Goal: Transaction & Acquisition: Purchase product/service

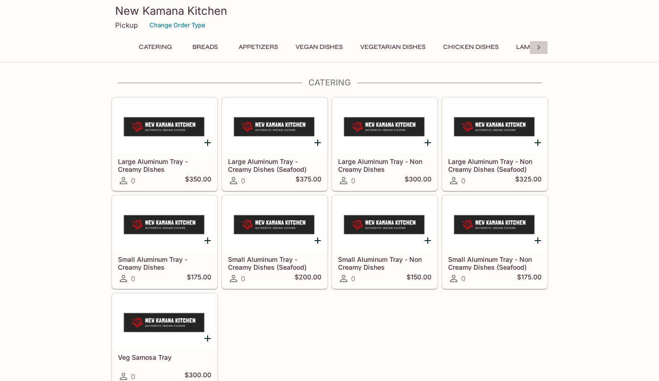
click at [537, 48] on icon at bounding box center [538, 47] width 9 height 9
click at [160, 46] on button "Lamb Dishes" at bounding box center [153, 47] width 53 height 13
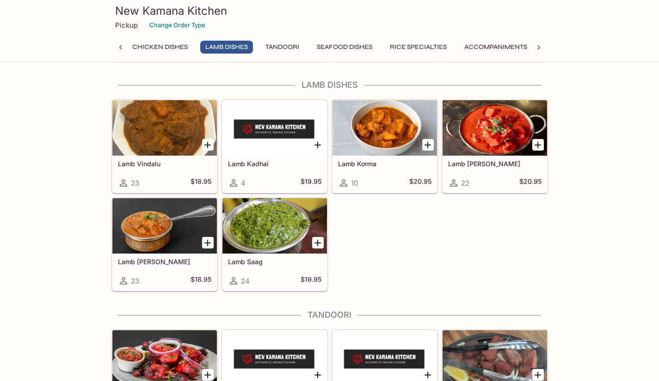
scroll to position [1870, 0]
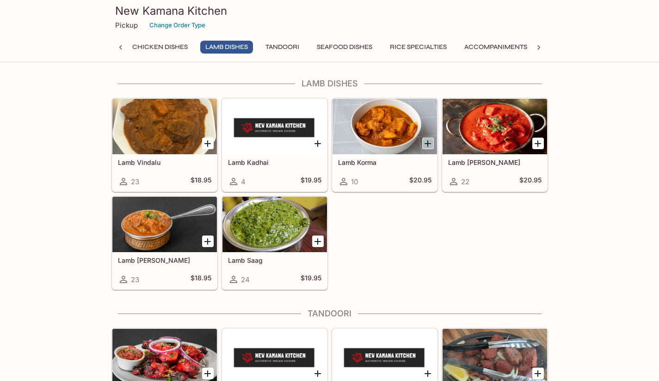
click at [427, 140] on icon "Add Lamb Korma" at bounding box center [427, 143] width 11 height 11
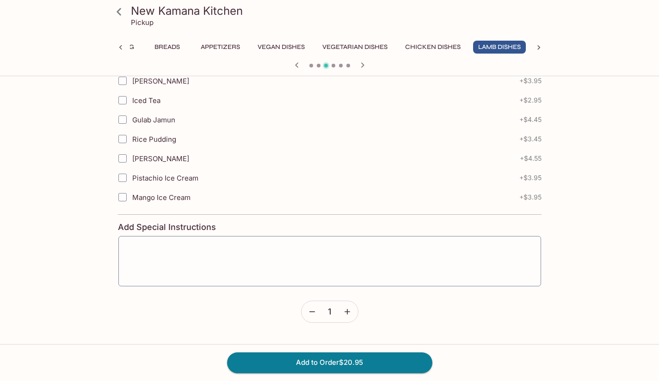
scroll to position [402, 0]
click at [394, 363] on button "Add to Order $20.95" at bounding box center [329, 363] width 205 height 20
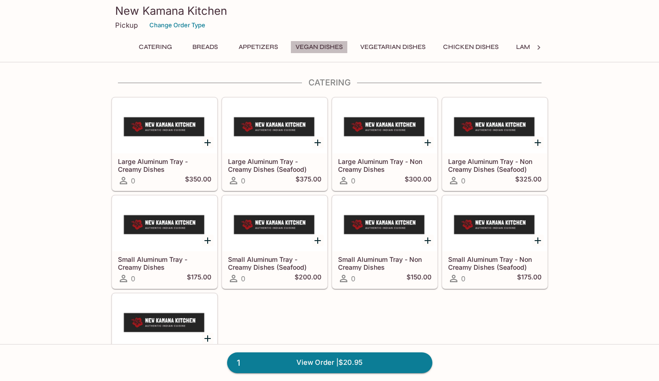
click at [337, 47] on button "Vegan Dishes" at bounding box center [318, 47] width 57 height 13
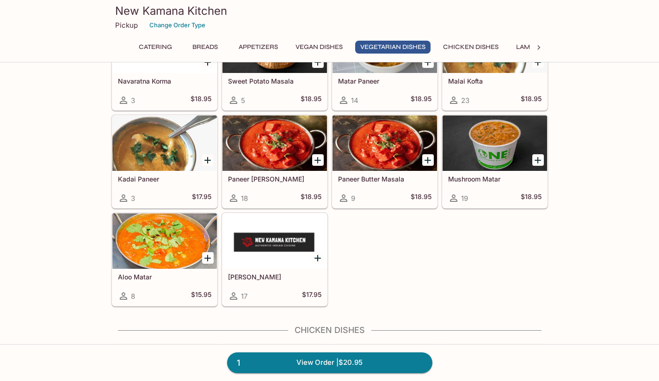
scroll to position [1393, 0]
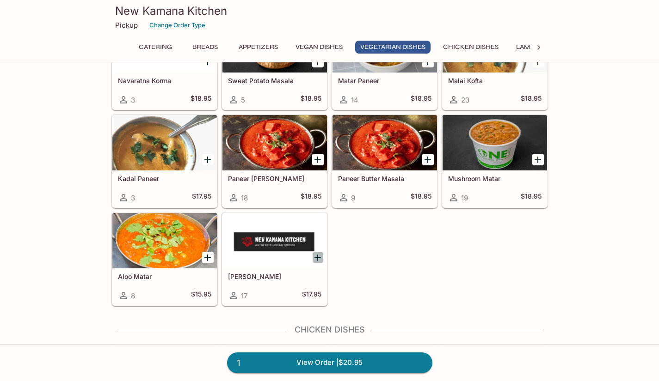
click at [317, 257] on icon "Add Daal Makhni" at bounding box center [317, 258] width 6 height 6
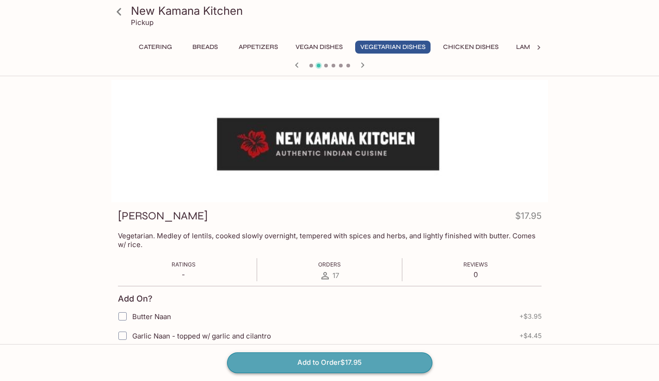
click at [313, 364] on button "Add to Order $17.95" at bounding box center [329, 363] width 205 height 20
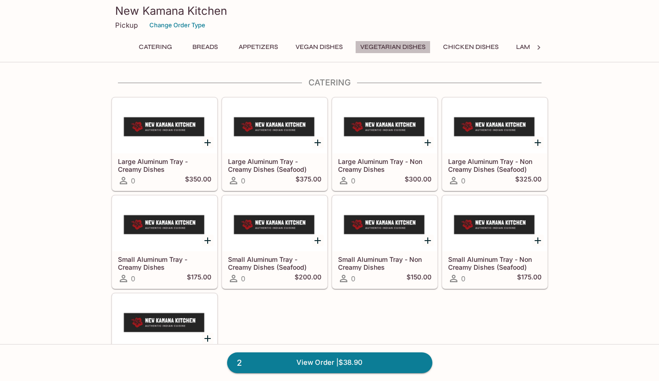
click at [390, 43] on button "Vegetarian Dishes" at bounding box center [392, 47] width 75 height 13
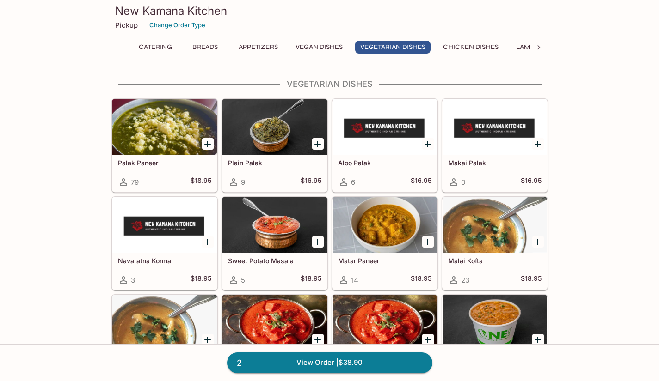
scroll to position [1214, 0]
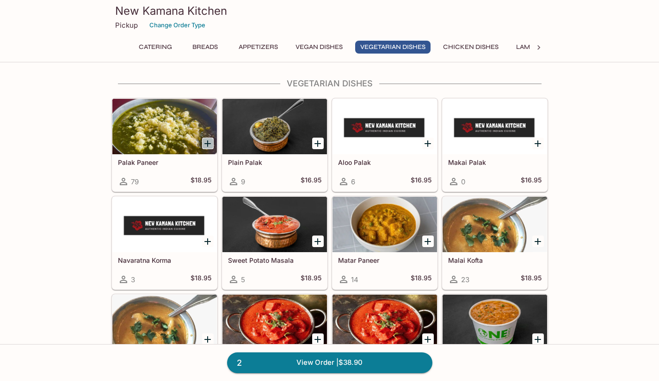
click at [204, 145] on icon "Add Palak Paneer" at bounding box center [207, 143] width 11 height 11
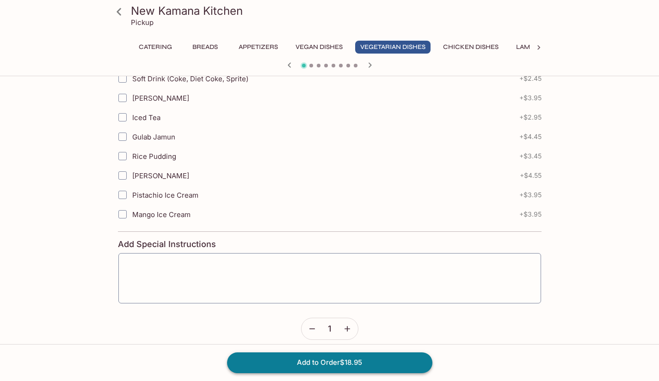
scroll to position [402, 0]
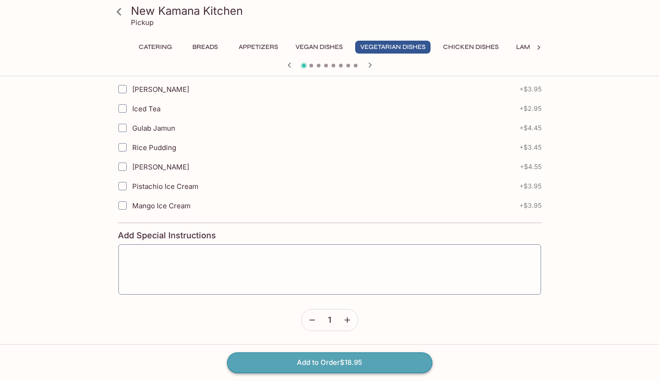
click at [324, 361] on button "Add to Order $18.95" at bounding box center [329, 363] width 205 height 20
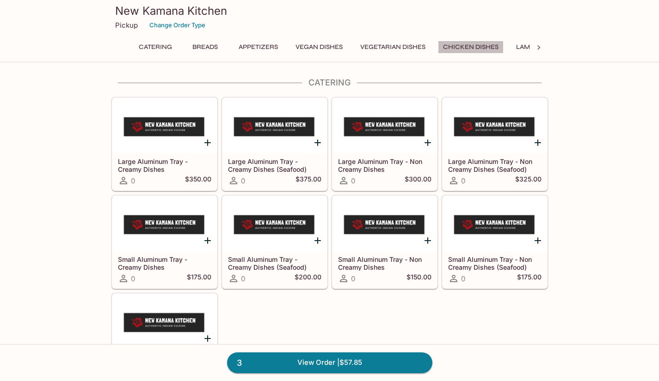
click at [465, 48] on button "Chicken Dishes" at bounding box center [471, 47] width 66 height 13
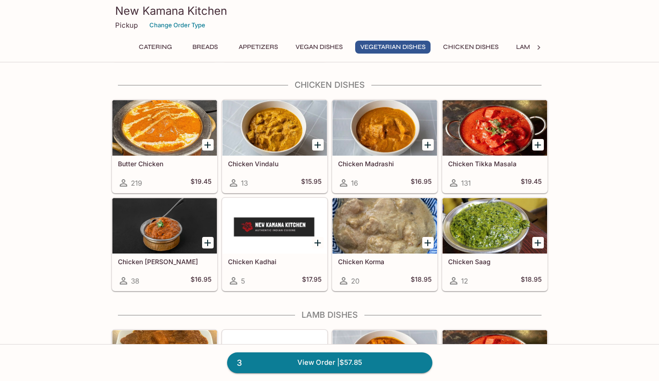
scroll to position [1640, 0]
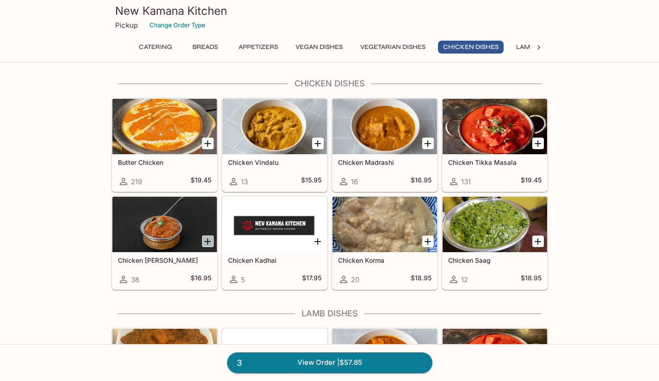
click at [207, 238] on icon "Add Chicken Curry" at bounding box center [207, 241] width 11 height 11
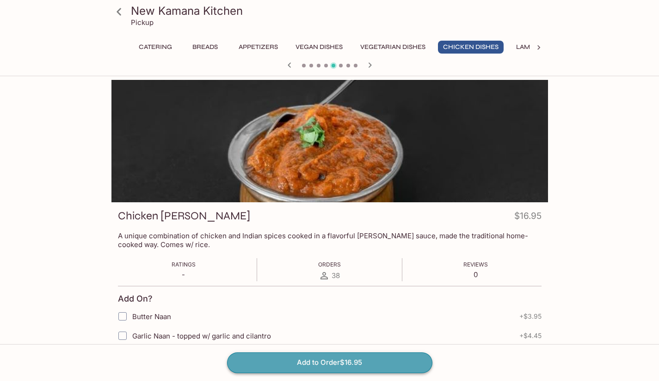
click at [342, 360] on button "Add to Order $16.95" at bounding box center [329, 363] width 205 height 20
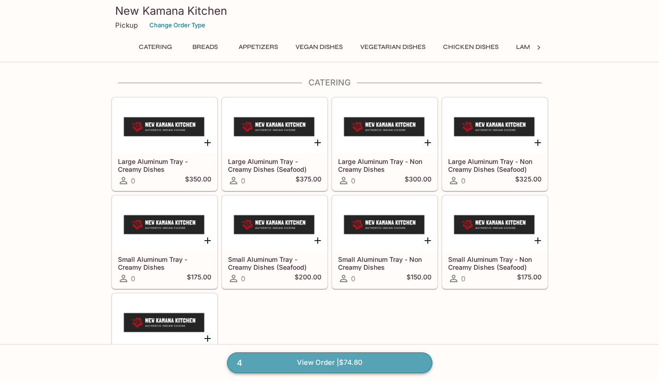
click at [357, 364] on link "4 View Order | $74.80" at bounding box center [329, 363] width 205 height 20
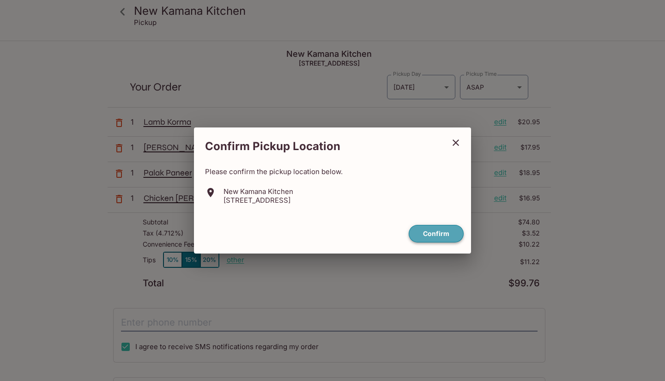
click at [429, 238] on button "Confirm" at bounding box center [436, 234] width 55 height 18
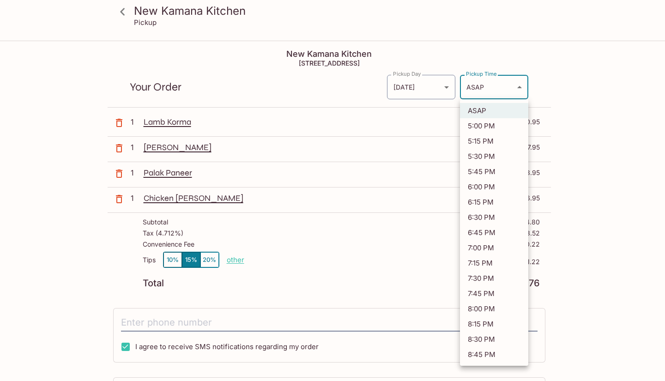
click at [518, 89] on body "New Kamana Kitchen Pickup New Kamana Kitchen [STREET_ADDRESS] Your Order Pickup…" at bounding box center [332, 232] width 665 height 381
click at [487, 128] on li "5:00 PM" at bounding box center [494, 125] width 68 height 15
type input "[DATE]T03:00:20.000000Z"
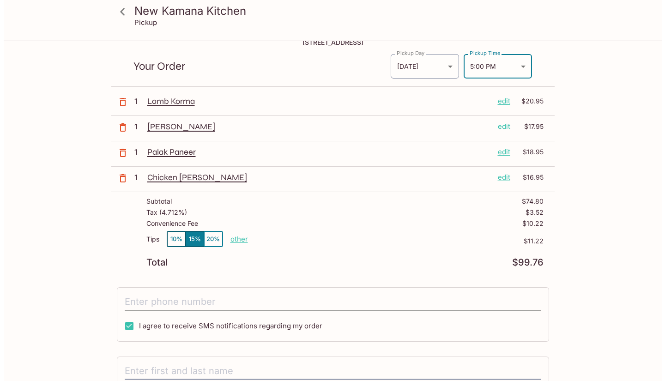
scroll to position [21, 0]
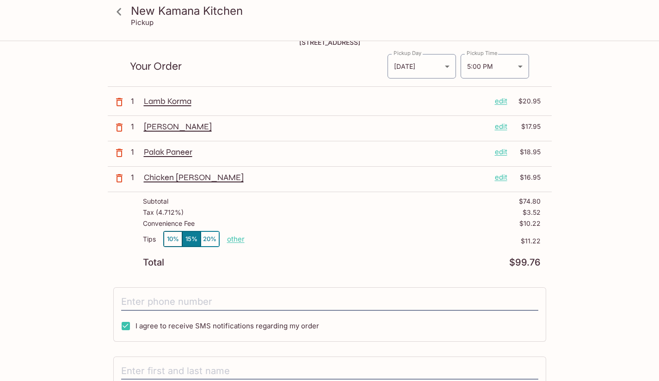
click at [500, 102] on p "edit" at bounding box center [500, 101] width 12 height 10
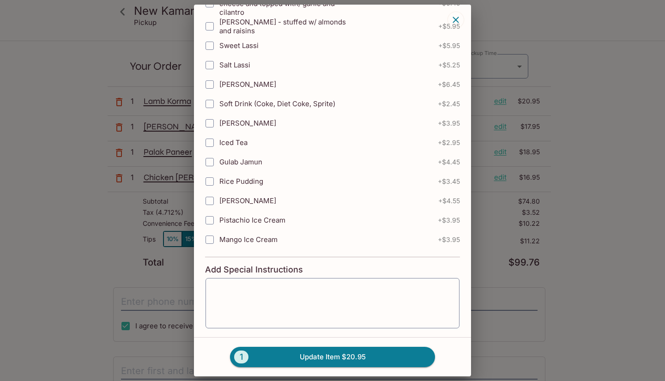
scroll to position [173, 0]
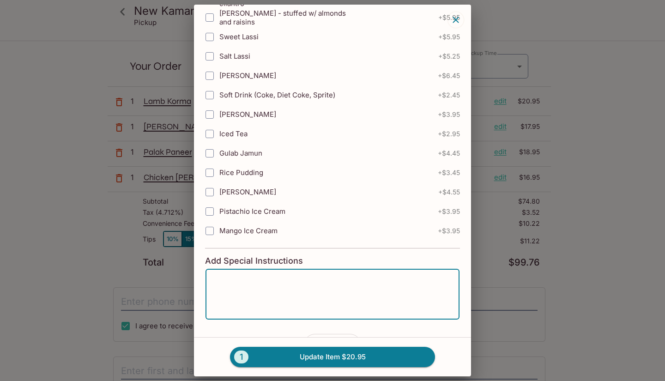
click at [320, 285] on textarea at bounding box center [332, 294] width 241 height 35
type textarea "Medium spice"
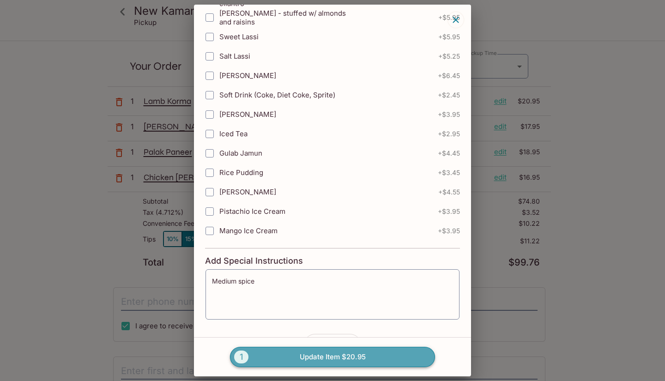
click at [341, 359] on button "1 Update Item $20.95" at bounding box center [332, 357] width 205 height 20
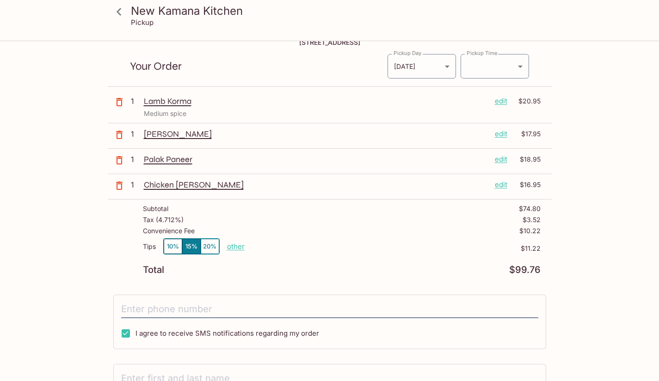
click at [499, 135] on p "edit" at bounding box center [500, 134] width 12 height 10
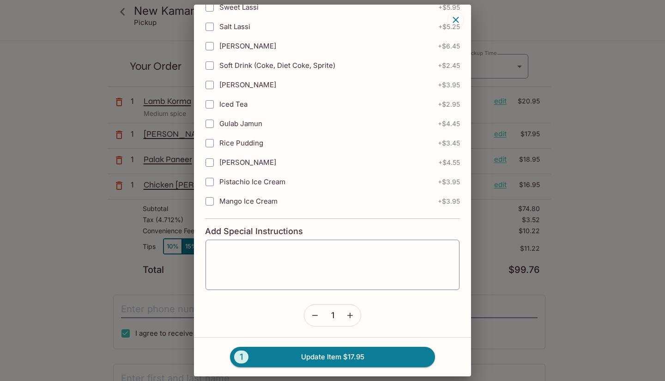
scroll to position [243, 0]
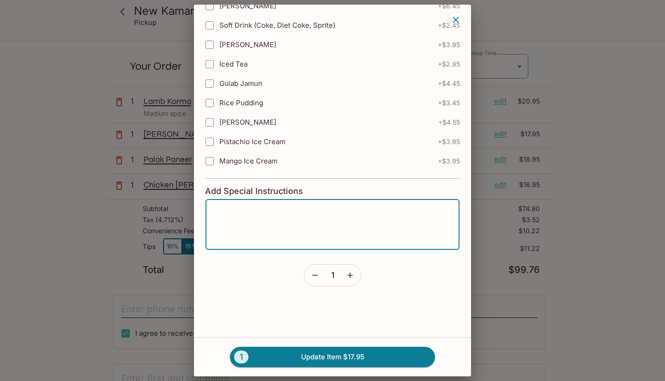
click at [223, 214] on textarea at bounding box center [332, 224] width 241 height 35
paste textarea "Medium spice"
type textarea "Medium spice"
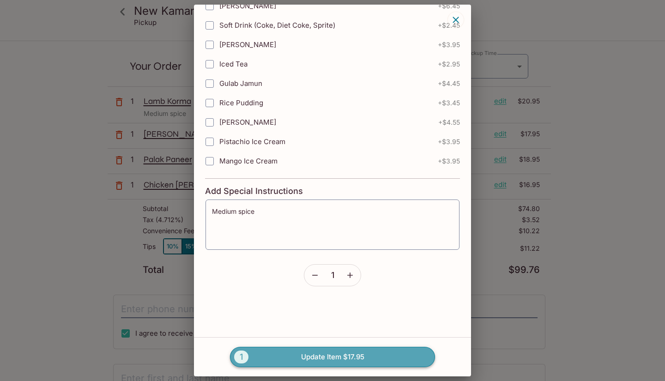
click at [319, 356] on button "1 Update Item $17.95" at bounding box center [332, 357] width 205 height 20
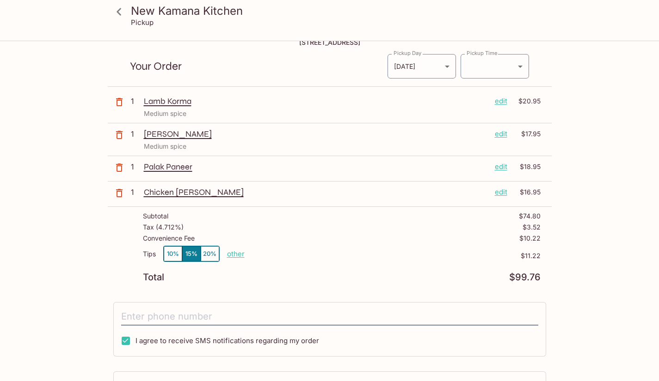
click at [178, 166] on p "Palak Paneer" at bounding box center [315, 167] width 343 height 10
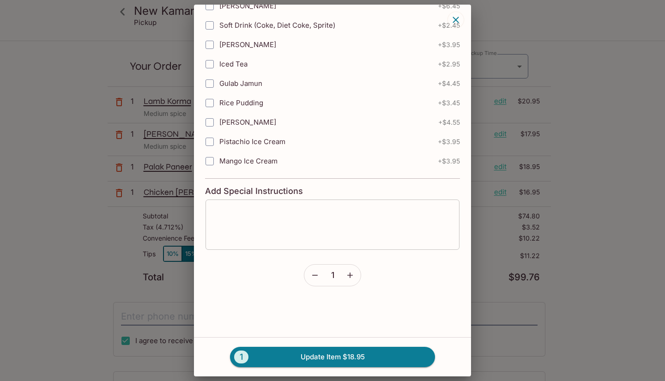
click at [247, 206] on div "x ​" at bounding box center [332, 224] width 255 height 51
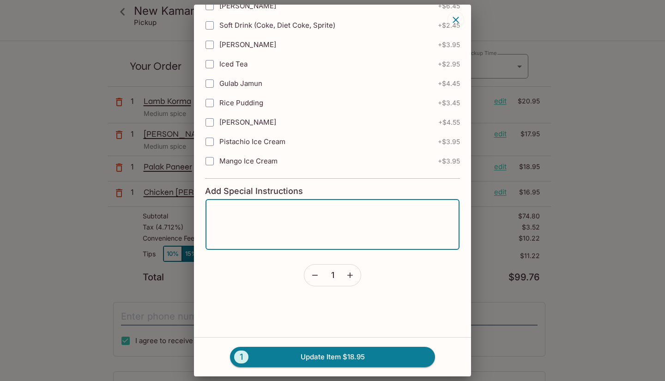
paste textarea "Medium spice"
type textarea "Medium spice"
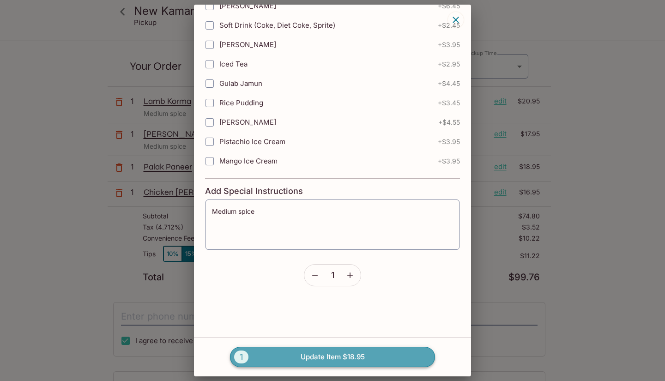
click at [305, 348] on button "1 Update Item $18.95" at bounding box center [332, 357] width 205 height 20
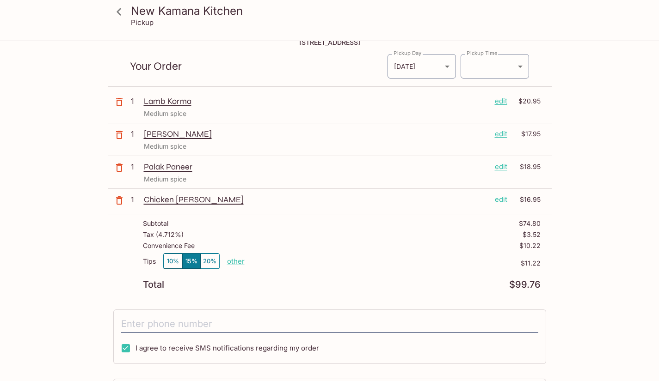
click at [500, 201] on p "edit" at bounding box center [500, 200] width 12 height 10
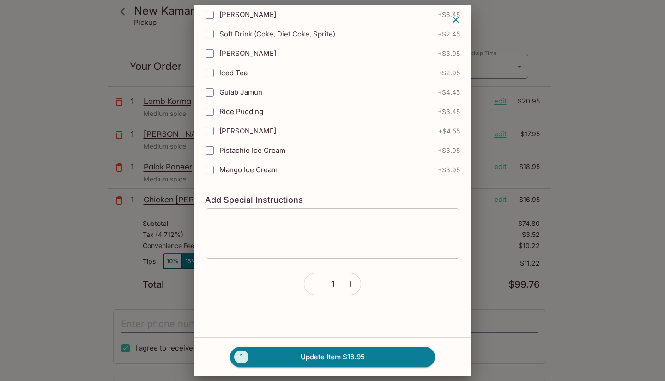
click at [250, 216] on textarea at bounding box center [332, 233] width 241 height 35
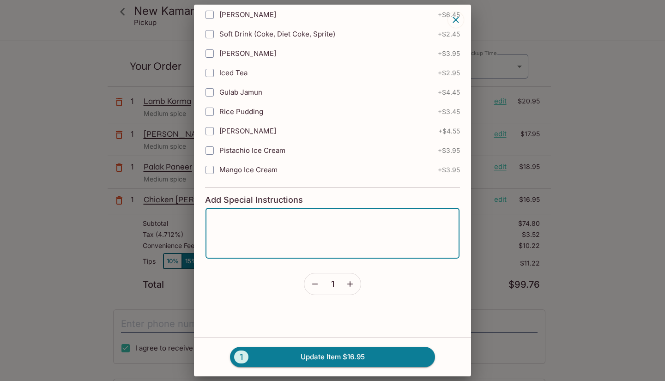
paste textarea "Medium spice"
type textarea "Medium spice"
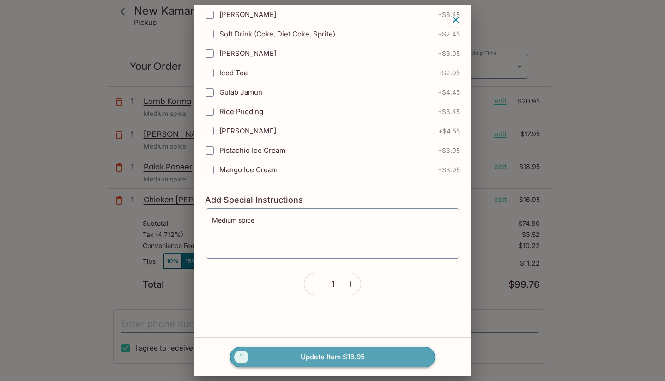
click at [303, 352] on button "1 Update Item $16.95" at bounding box center [332, 357] width 205 height 20
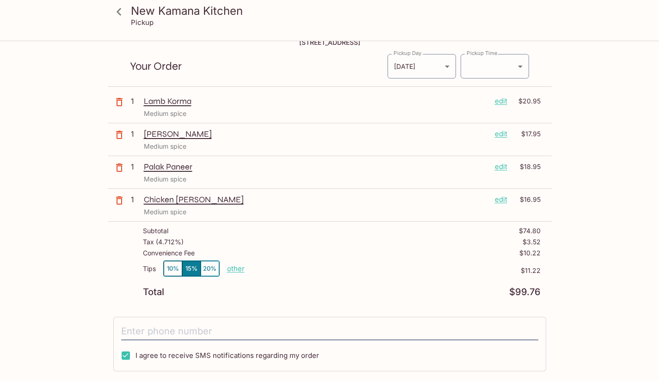
click at [503, 165] on p "edit" at bounding box center [500, 167] width 12 height 10
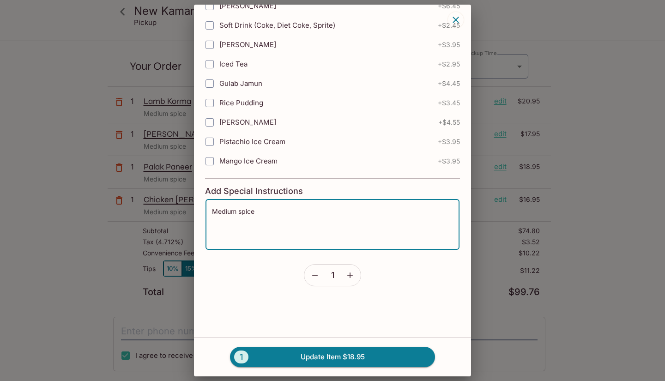
click at [235, 210] on textarea "Medium spice" at bounding box center [332, 224] width 241 height 35
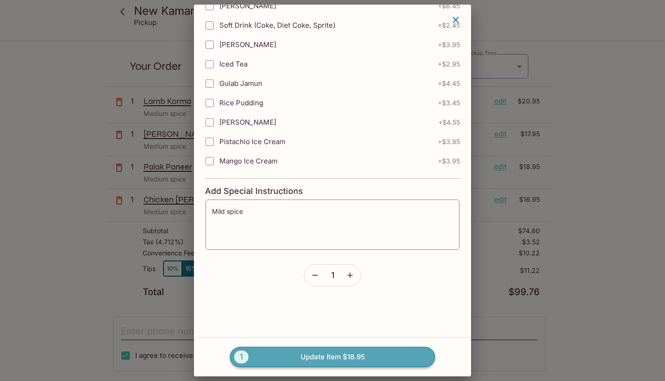
click at [338, 353] on button "1 Update Item $18.95" at bounding box center [332, 357] width 205 height 20
type textarea "Medium spice"
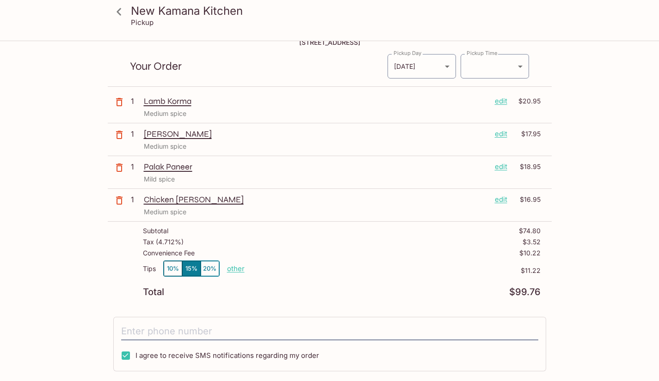
click at [232, 267] on p "other" at bounding box center [236, 268] width 18 height 9
type input "0.00"
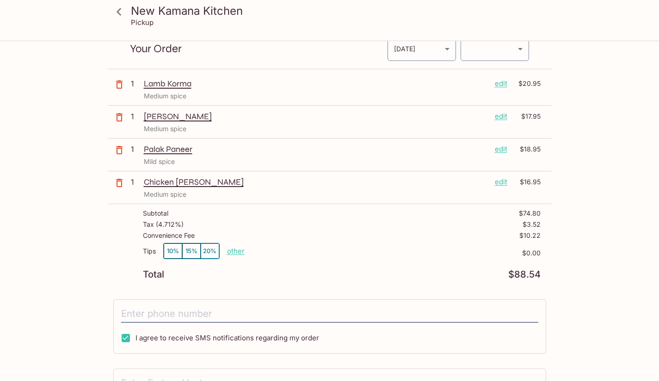
scroll to position [43, 0]
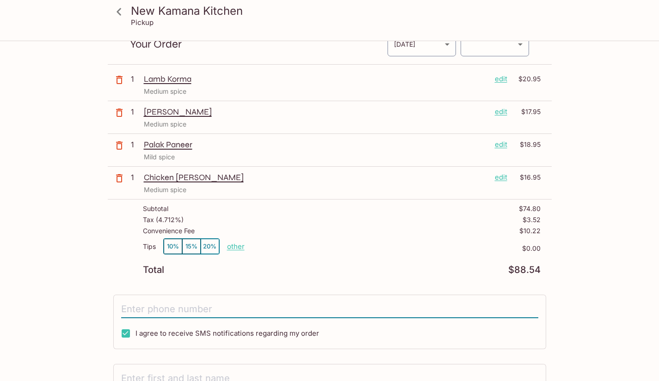
click at [199, 308] on input "tel" at bounding box center [329, 310] width 417 height 18
type input "[PHONE_NUMBER]"
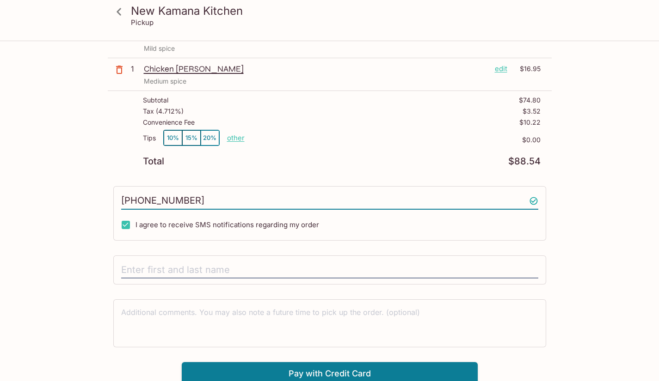
scroll to position [156, 0]
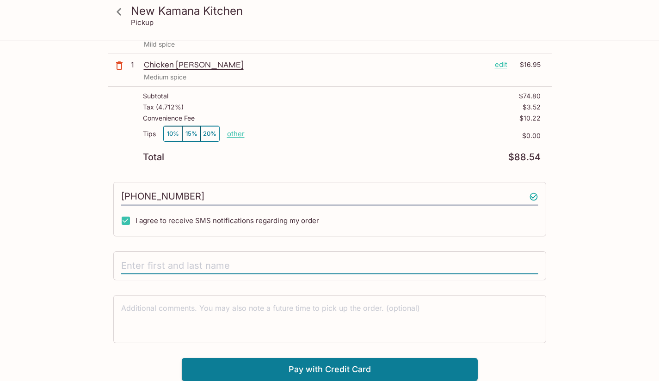
click at [188, 266] on input "text" at bounding box center [329, 266] width 417 height 18
type input "[PERSON_NAME]"
click at [190, 316] on textarea at bounding box center [329, 319] width 417 height 32
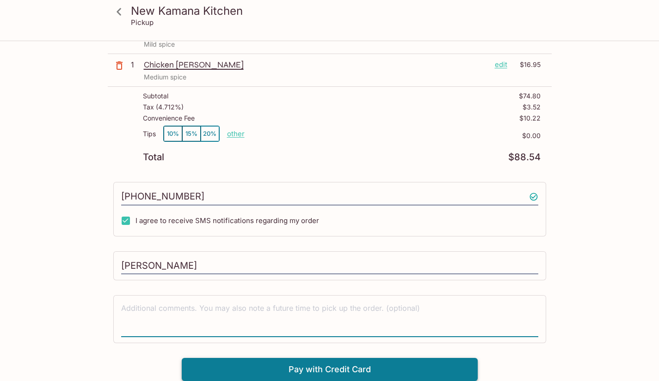
click at [427, 366] on button "Pay with Credit Card" at bounding box center [330, 369] width 296 height 23
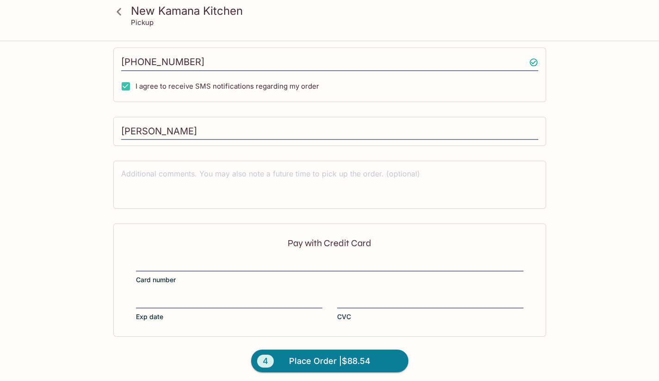
scroll to position [294, 0]
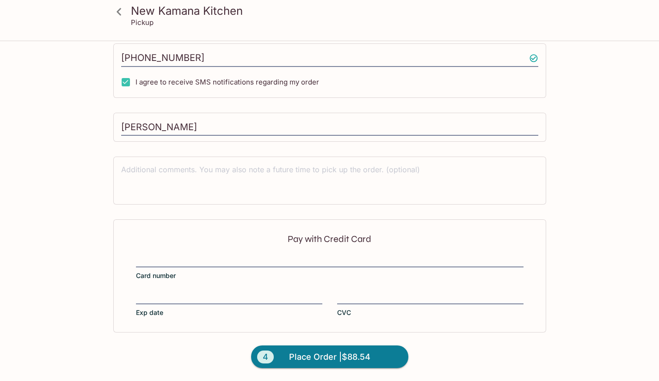
click at [162, 252] on div "Pay with Credit Card Card number Exp date CVC" at bounding box center [329, 276] width 433 height 113
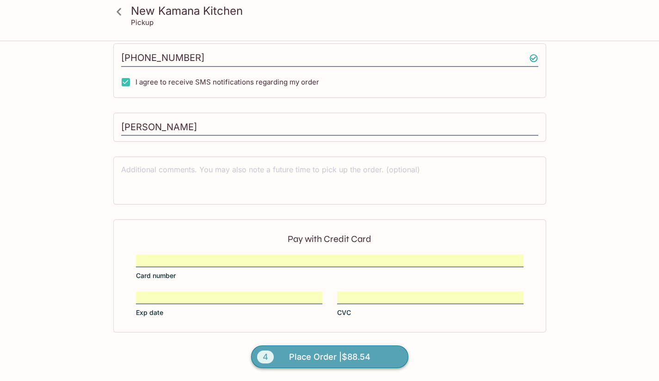
click at [333, 355] on span "Place Order | $88.54" at bounding box center [329, 357] width 81 height 15
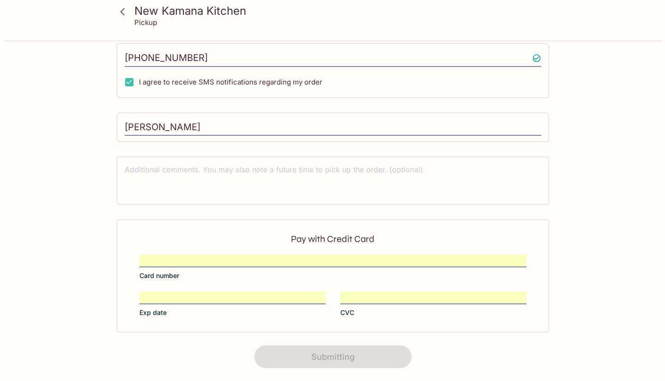
scroll to position [0, 0]
